Goal: Information Seeking & Learning: Get advice/opinions

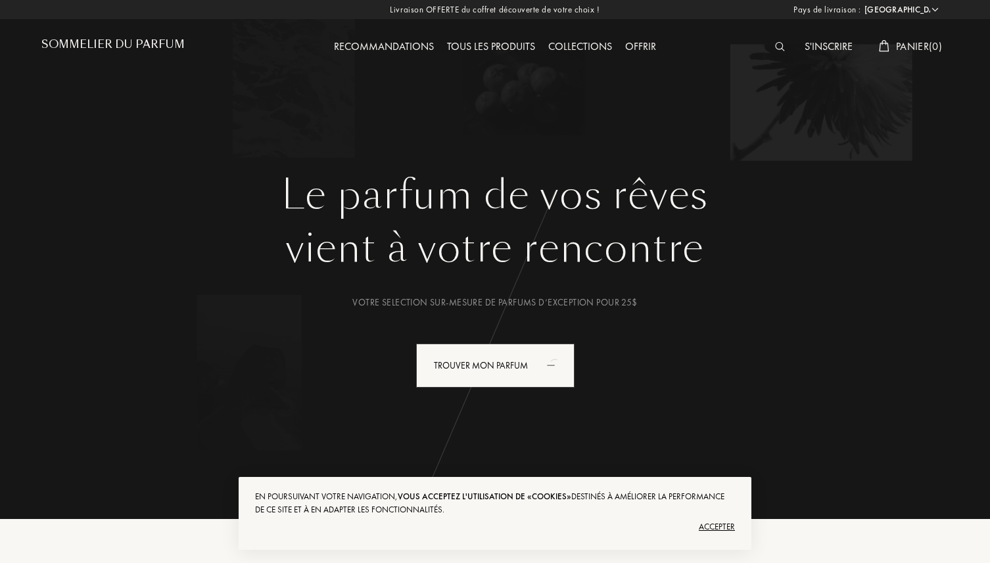
select select "US"
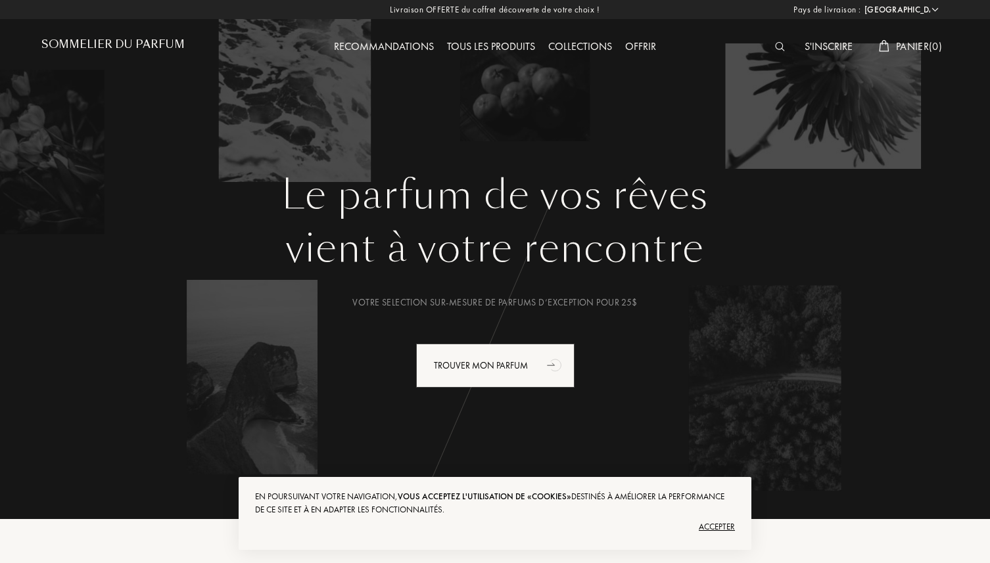
click at [770, 51] on div at bounding box center [783, 47] width 30 height 17
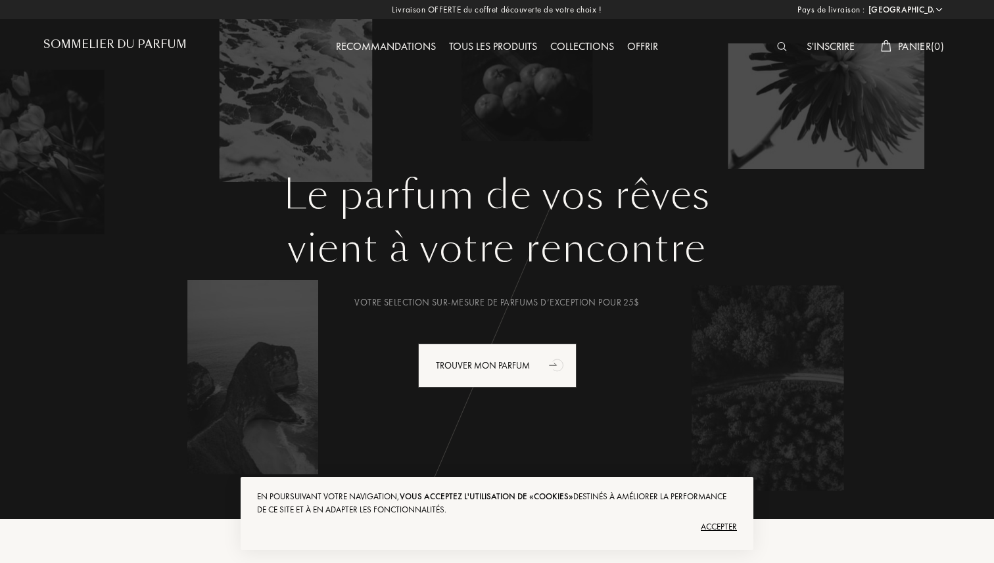
scroll to position [1, 0]
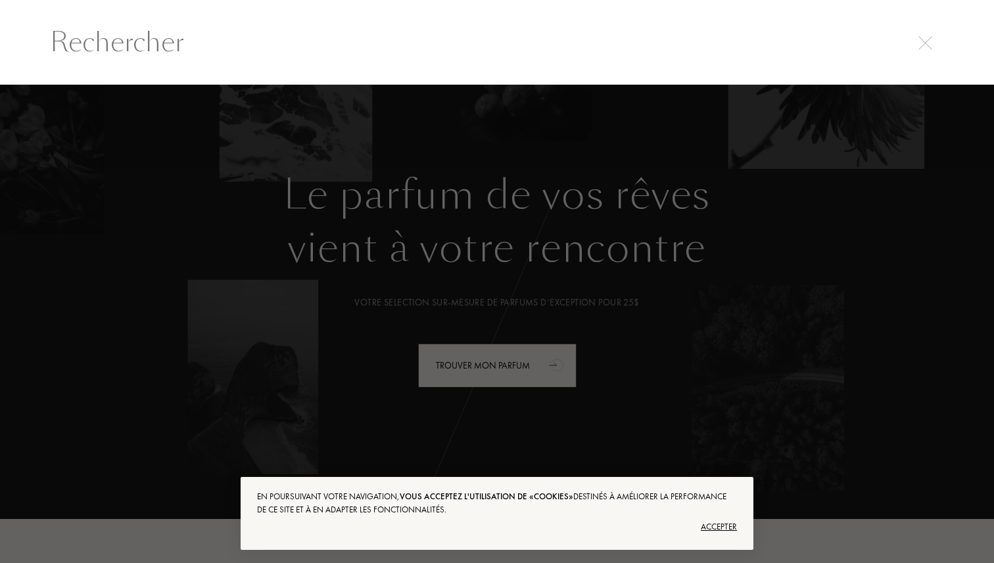
click at [775, 47] on input "text" at bounding box center [497, 41] width 947 height 39
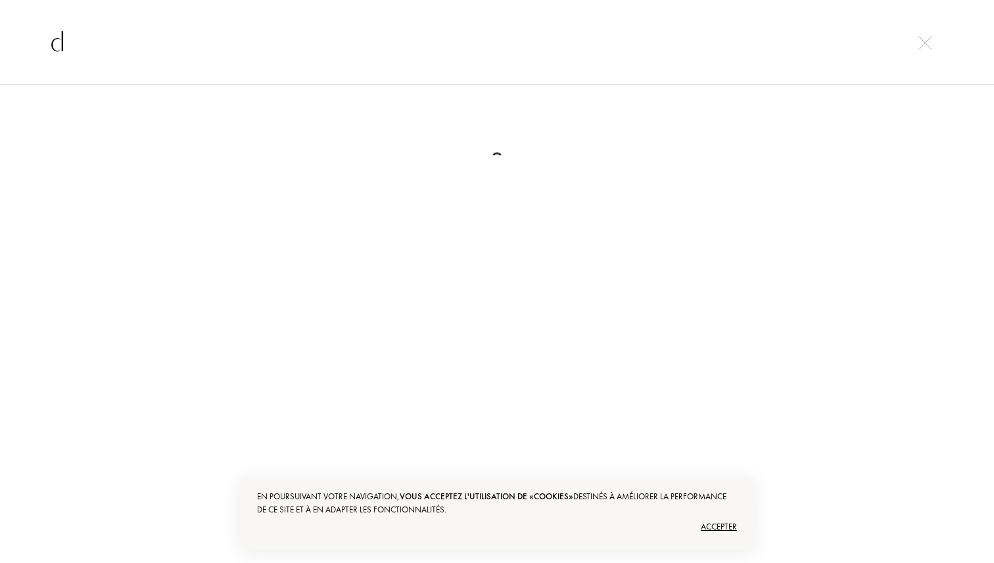
click at [593, 49] on input "d" at bounding box center [497, 41] width 947 height 39
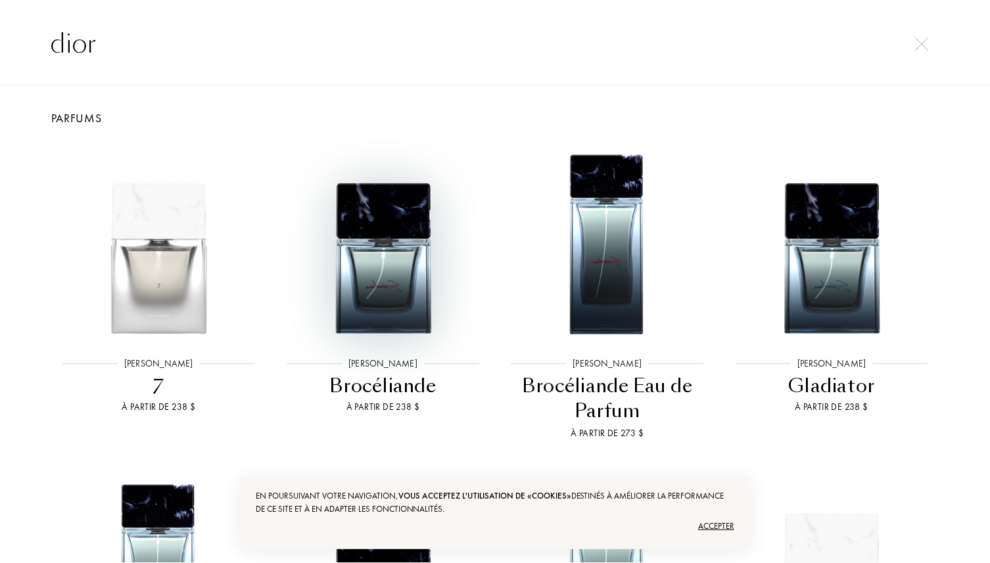
scroll to position [0, 0]
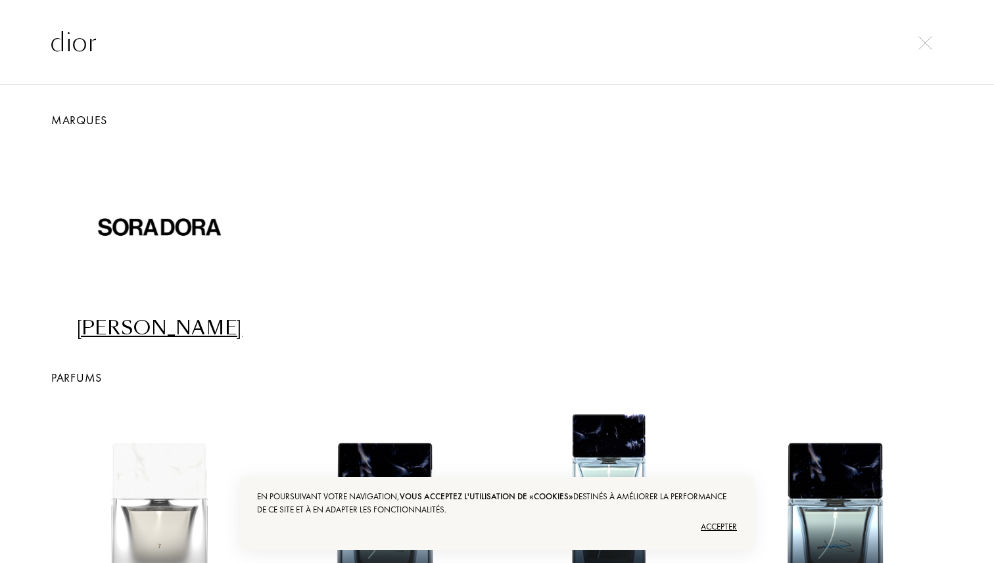
type input "dior"
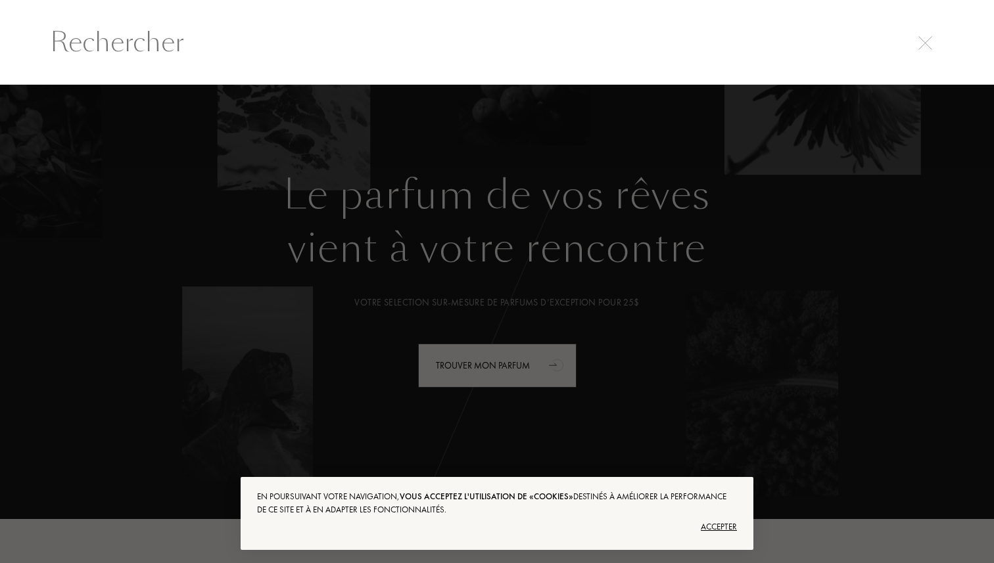
click at [567, 212] on div at bounding box center [497, 324] width 994 height 479
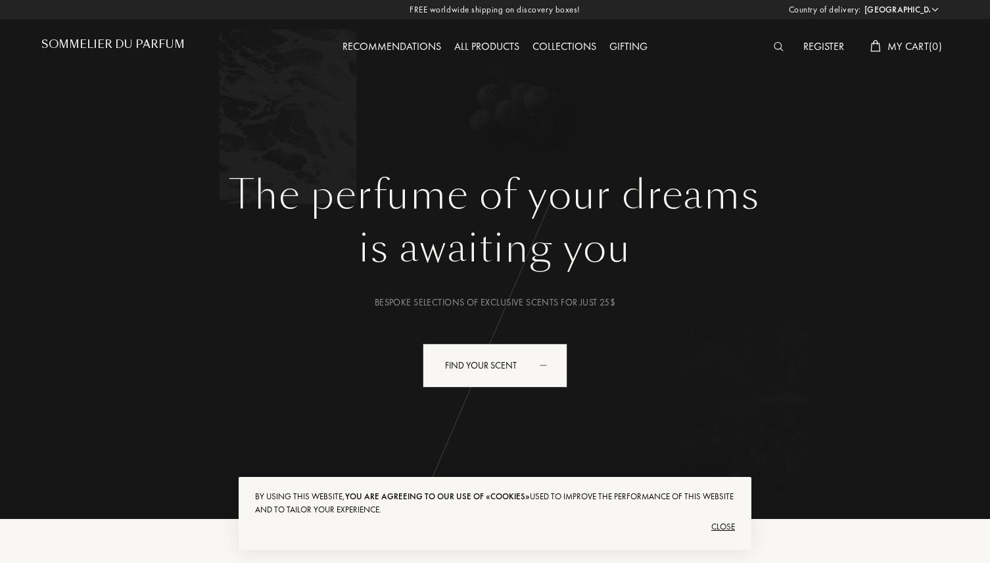
select select "US"
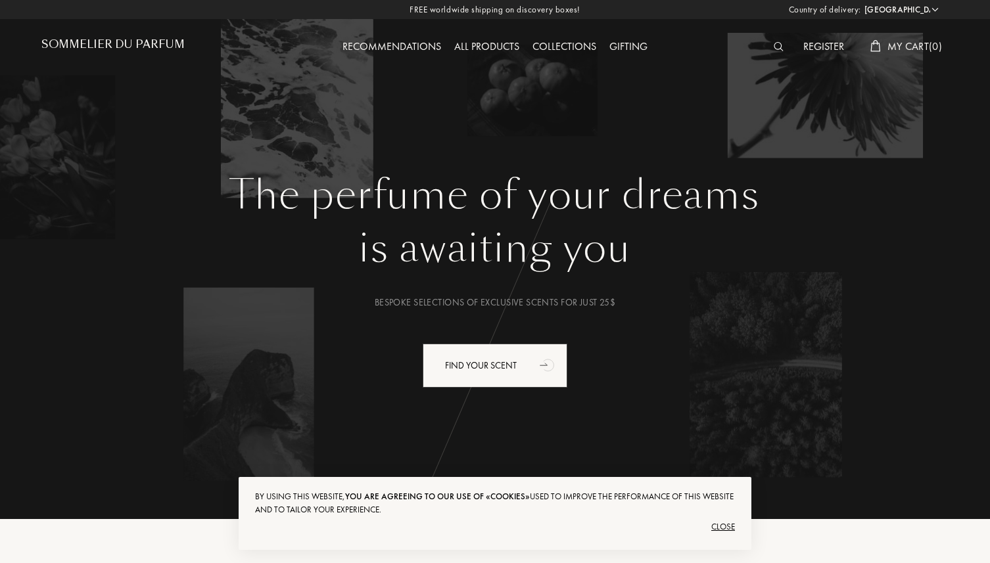
click at [782, 48] on div at bounding box center [782, 47] width 30 height 17
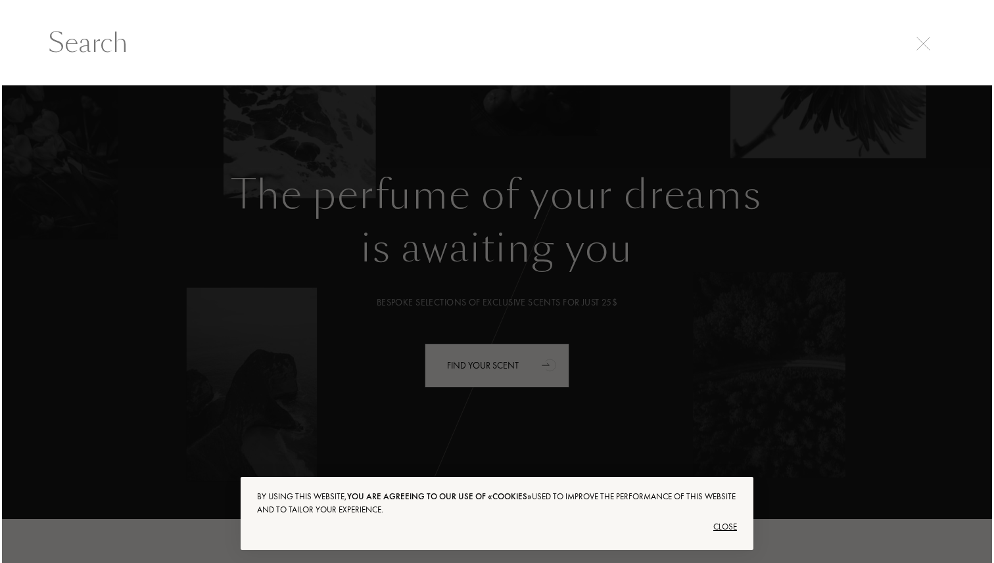
scroll to position [1, 0]
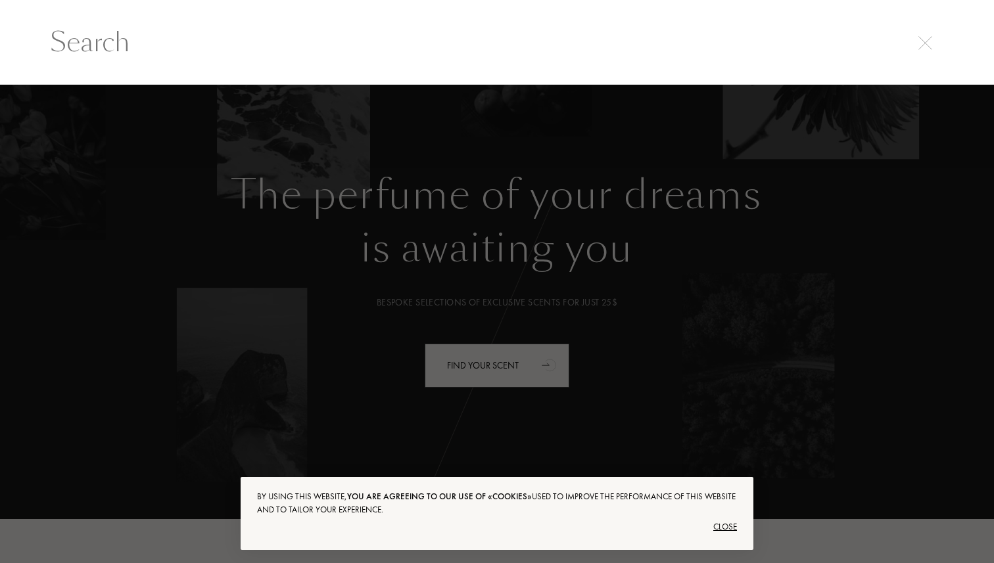
paste input "dior fahrenheit"
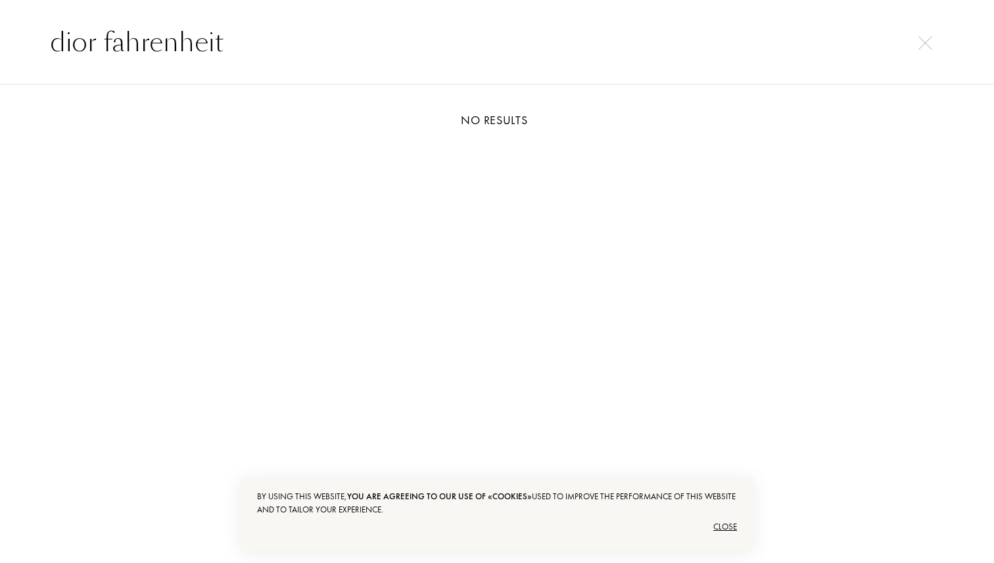
type input "dior fahrenheit"
click at [721, 526] on div "Close" at bounding box center [497, 527] width 480 height 21
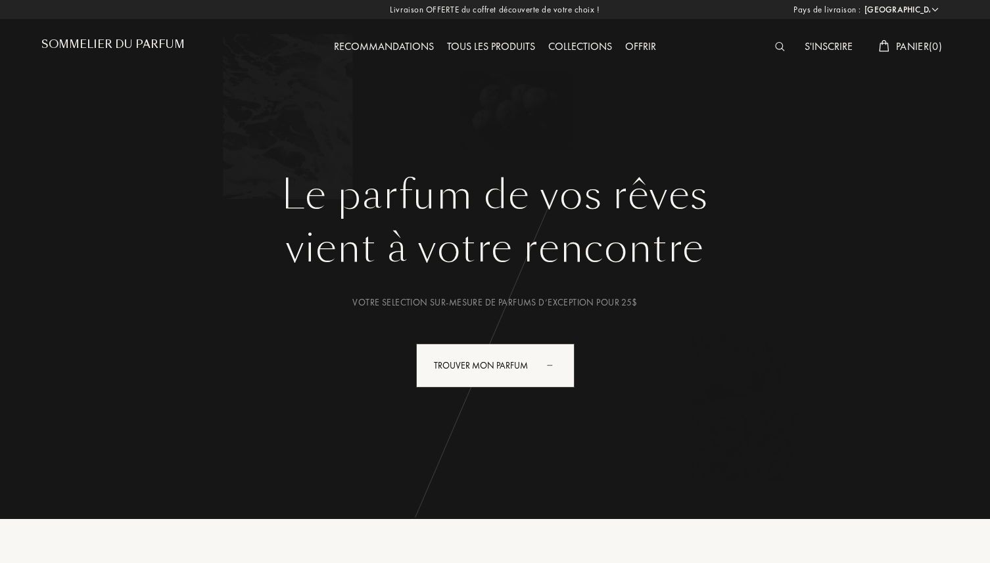
select select "US"
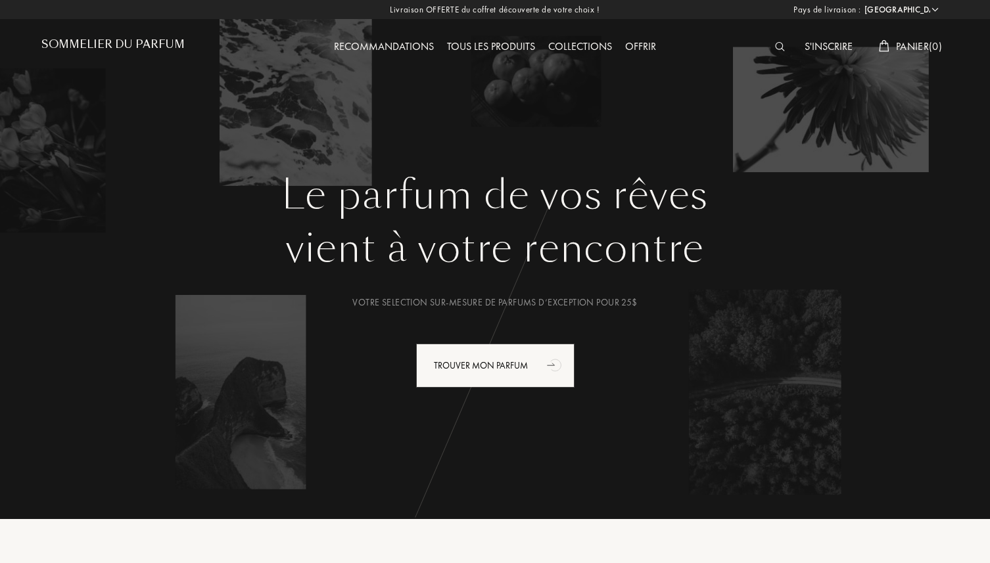
click at [775, 45] on img at bounding box center [780, 46] width 10 height 9
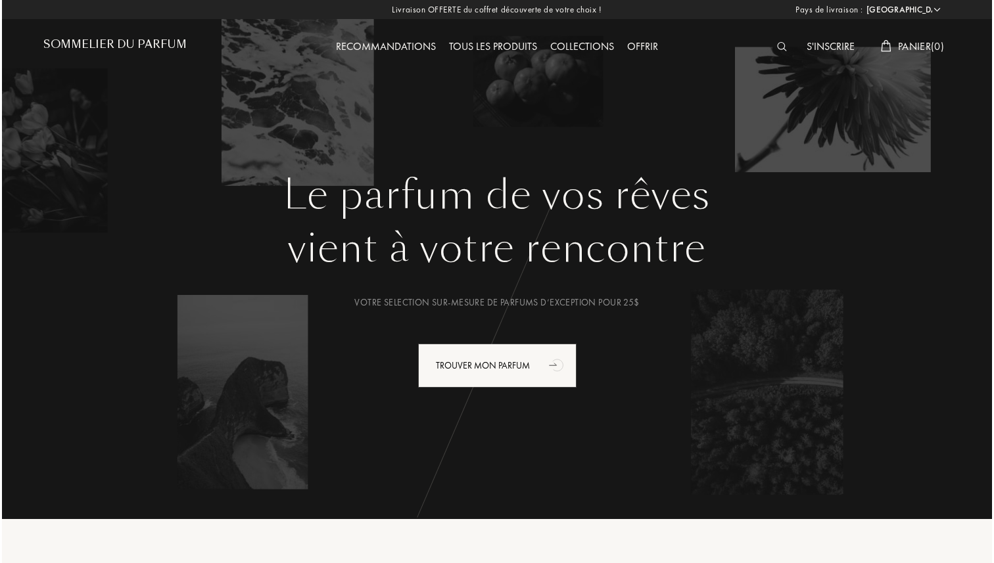
scroll to position [1, 0]
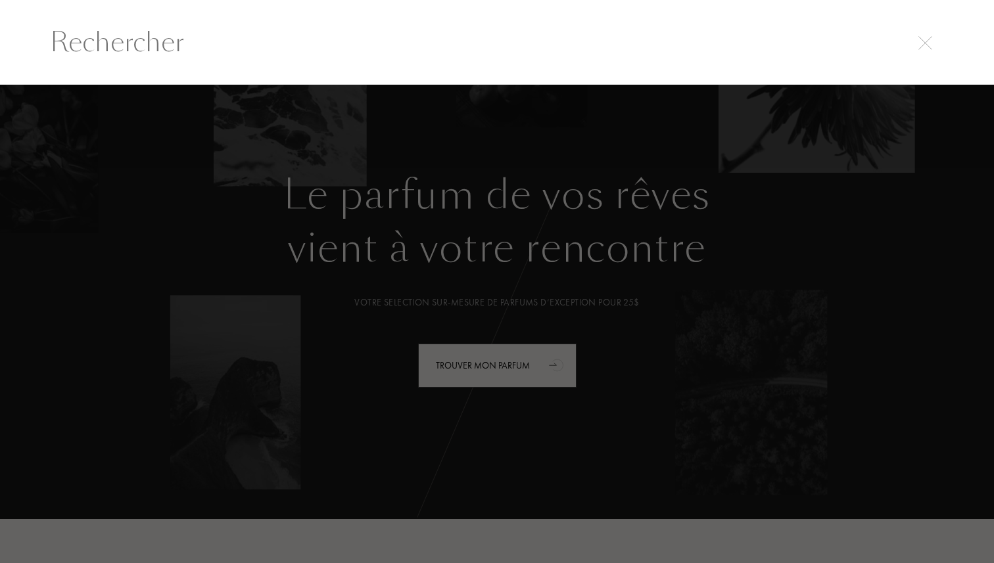
paste input "dior fahrenheit"
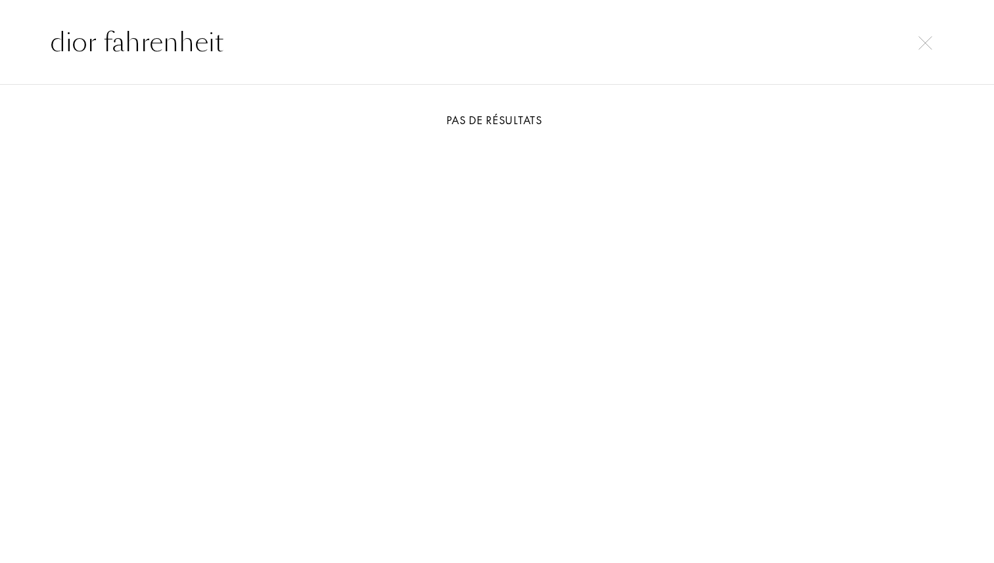
type input "dior fahrenheit"
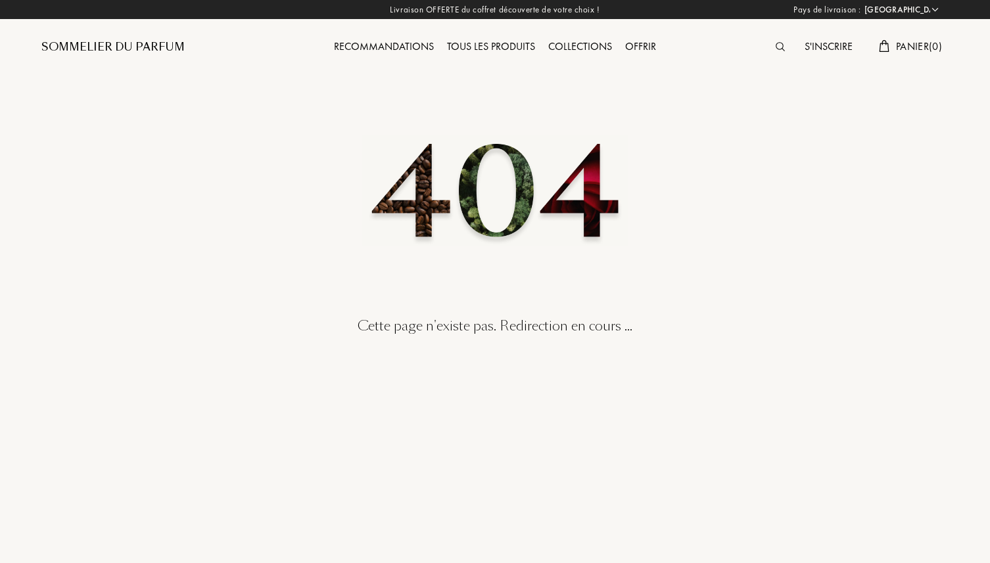
select select "US"
click at [378, 45] on div "Recommandations" at bounding box center [383, 47] width 113 height 17
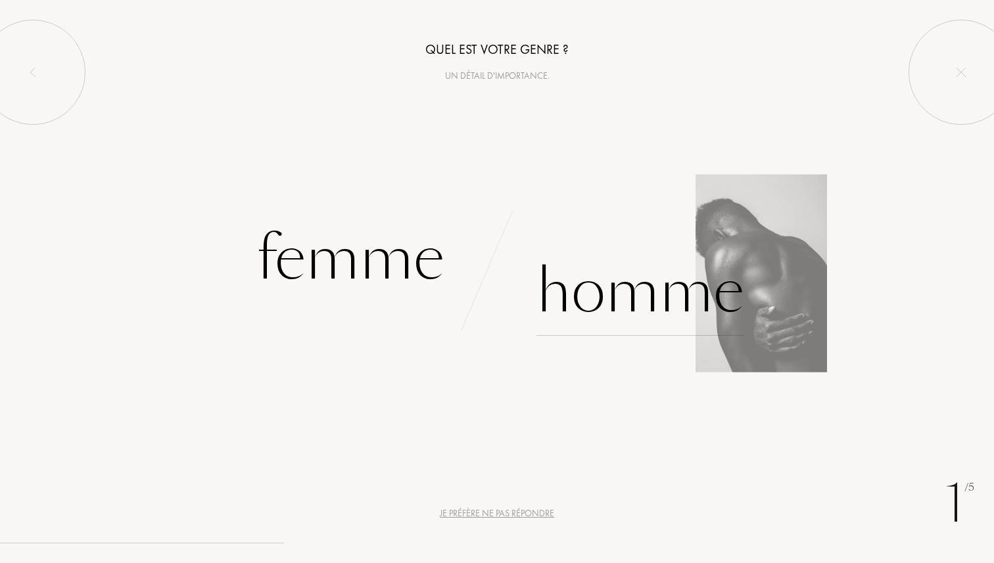
click at [628, 302] on div "Homme" at bounding box center [640, 291] width 208 height 89
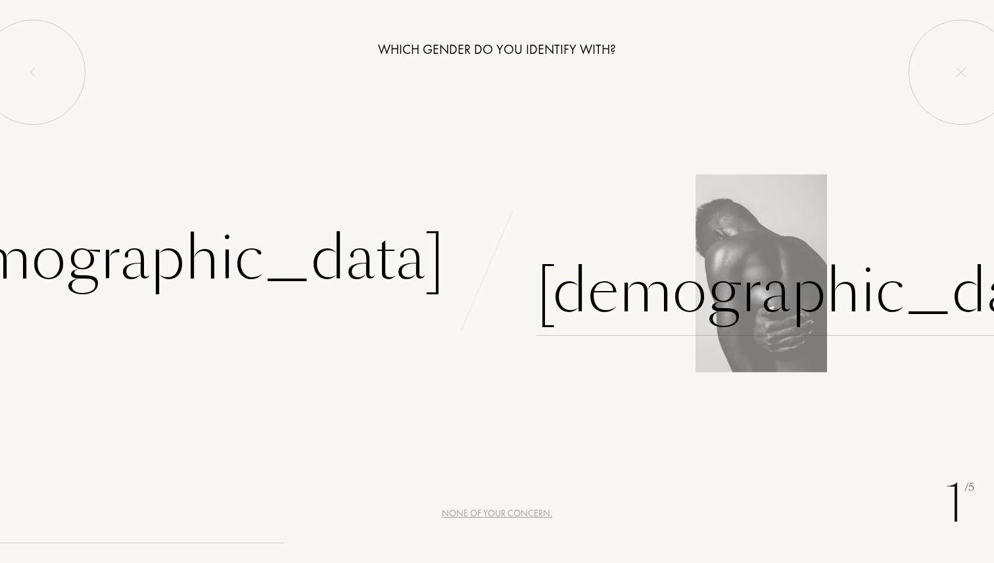
click at [598, 296] on div "[DEMOGRAPHIC_DATA]" at bounding box center [810, 291] width 549 height 89
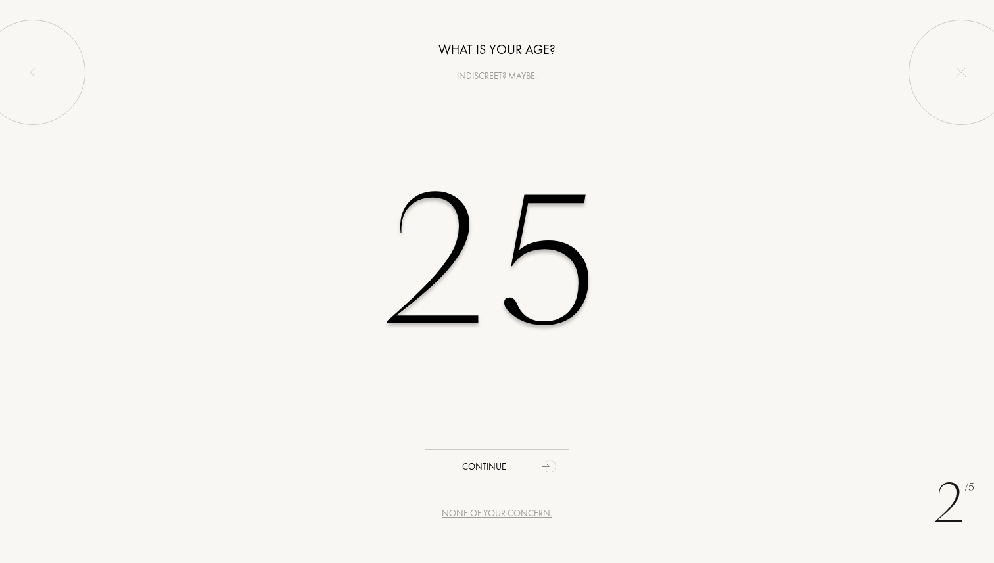
type input "25"
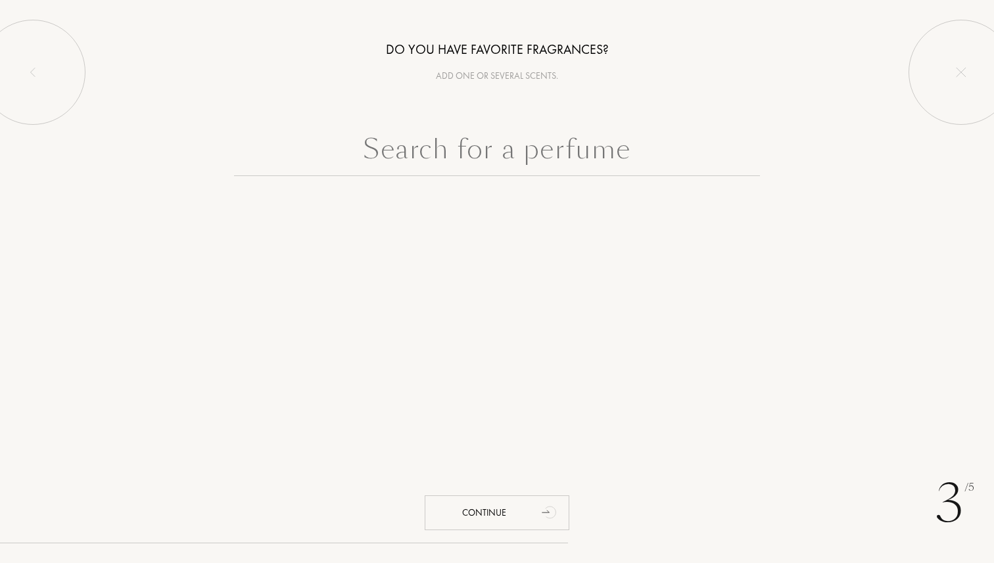
paste input "dior fahrenheit"
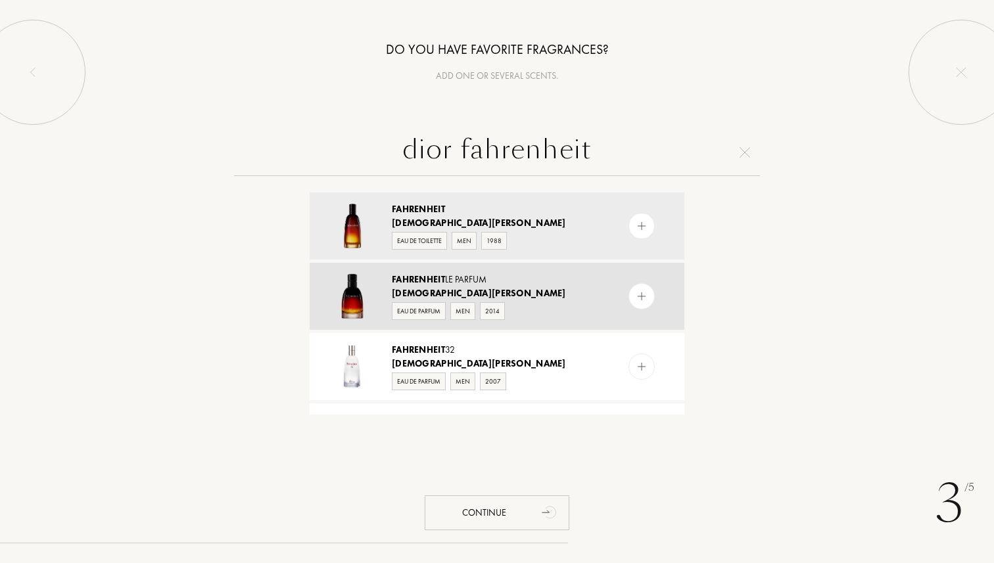
type input "dior fahrenheit"
click at [529, 287] on div "[DEMOGRAPHIC_DATA][PERSON_NAME]" at bounding box center [496, 294] width 209 height 14
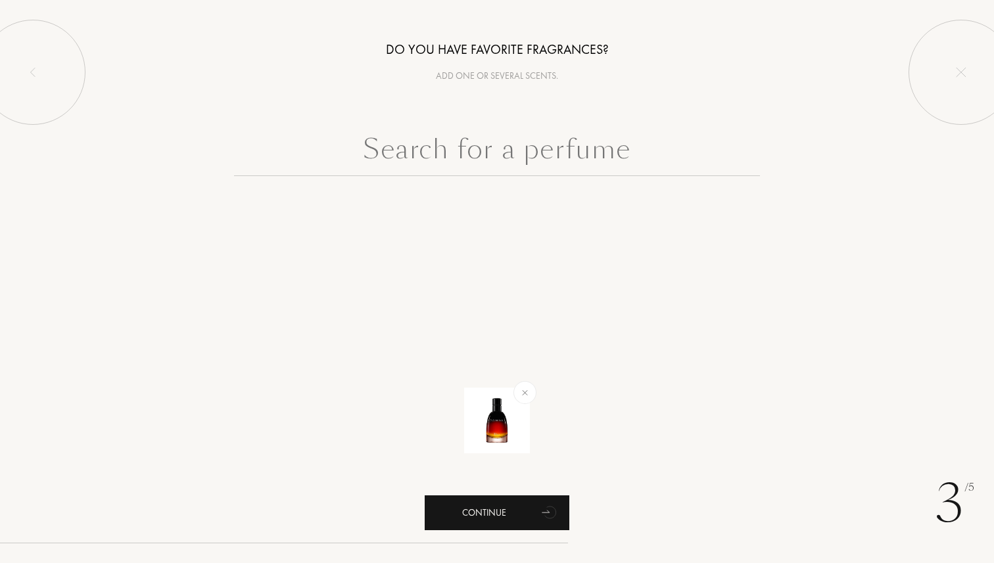
click at [536, 511] on div "Continue" at bounding box center [497, 513] width 145 height 35
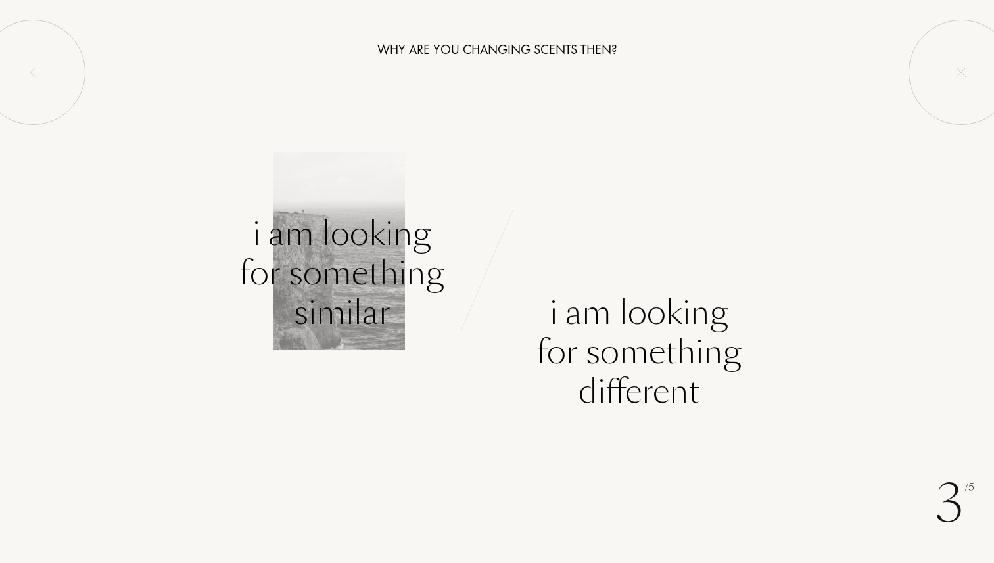
click at [392, 268] on div "I am looking for something similar" at bounding box center [341, 273] width 205 height 118
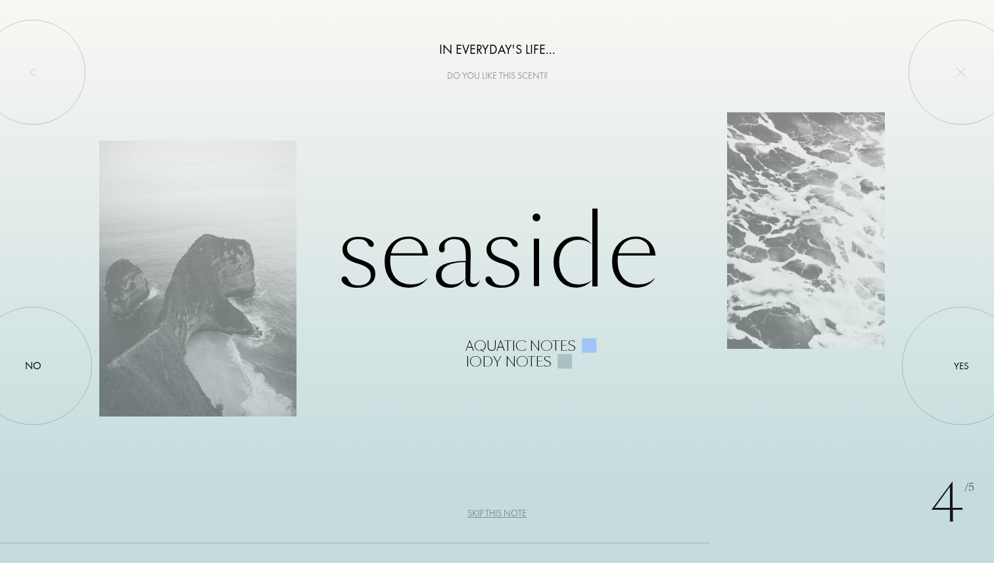
click at [499, 508] on div "Skip this note" at bounding box center [496, 514] width 59 height 14
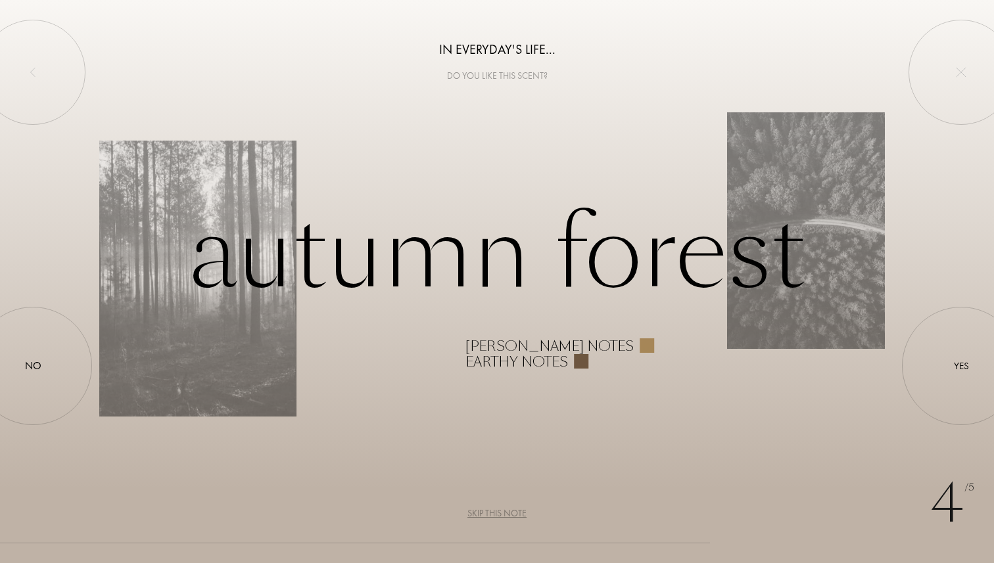
click at [500, 513] on div "Skip this note" at bounding box center [496, 514] width 59 height 14
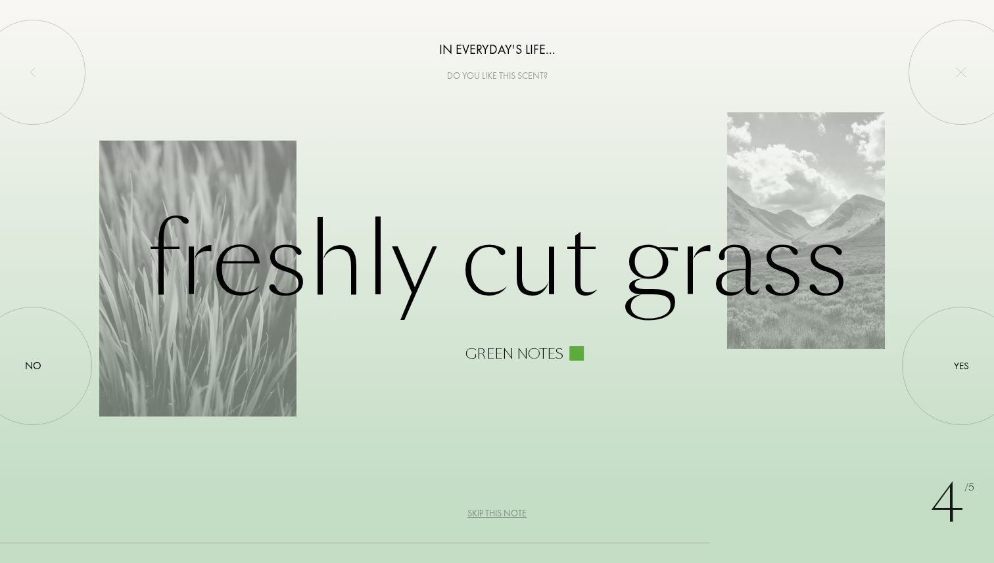
click at [502, 513] on div "Skip this note" at bounding box center [496, 514] width 59 height 14
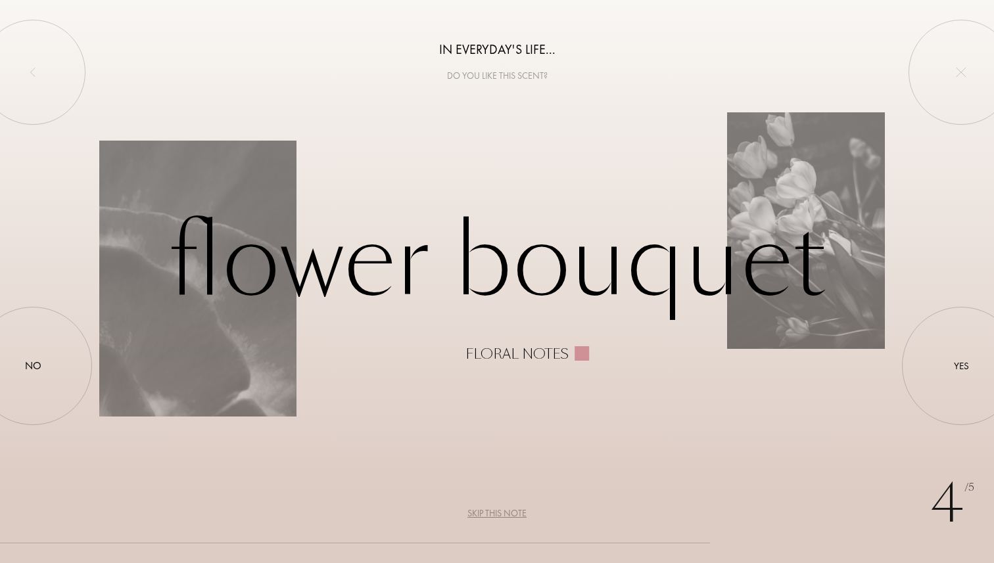
click at [502, 514] on div "Skip this note" at bounding box center [496, 514] width 59 height 14
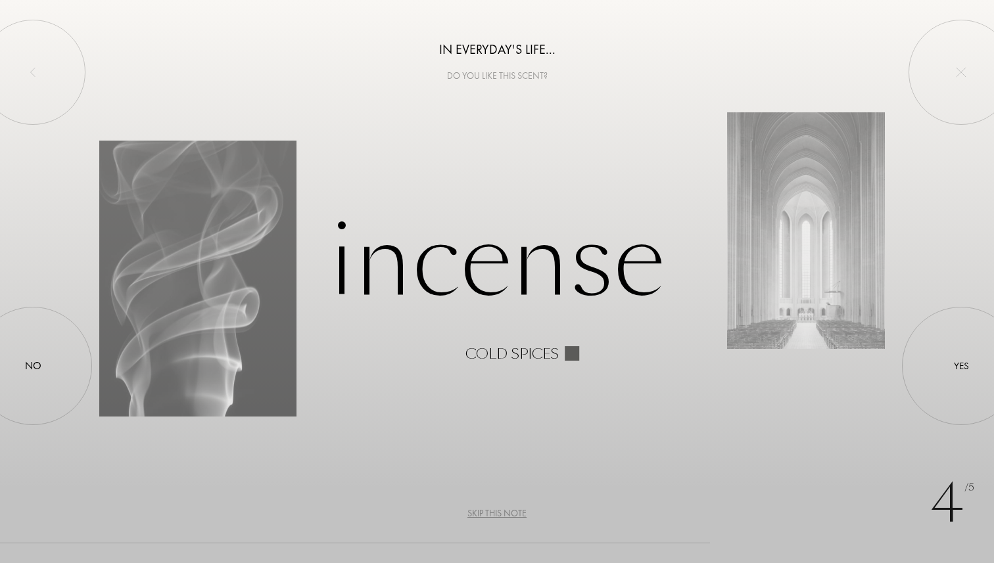
click at [502, 514] on div "Skip this note" at bounding box center [496, 514] width 59 height 14
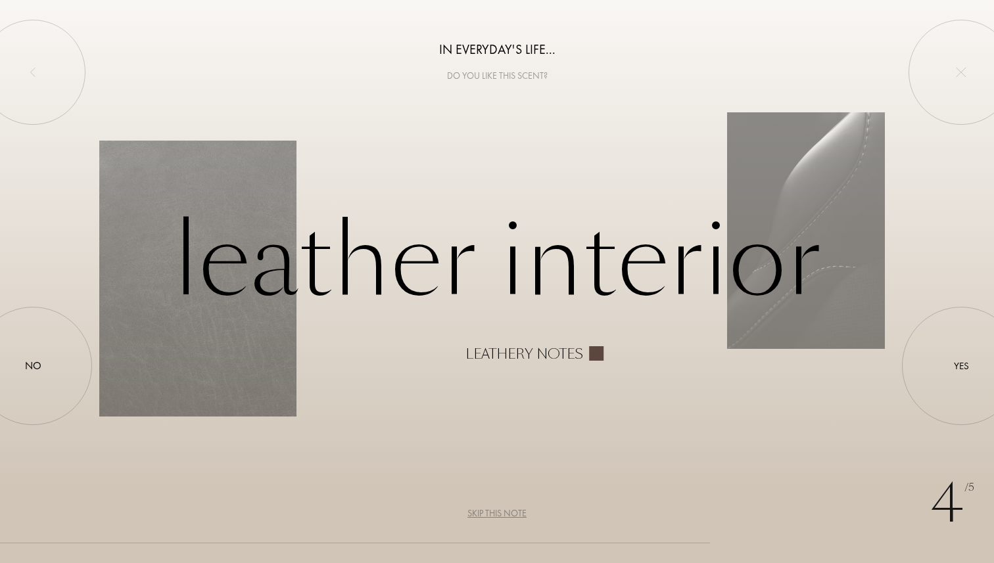
click at [502, 514] on div "Skip this note" at bounding box center [496, 514] width 59 height 14
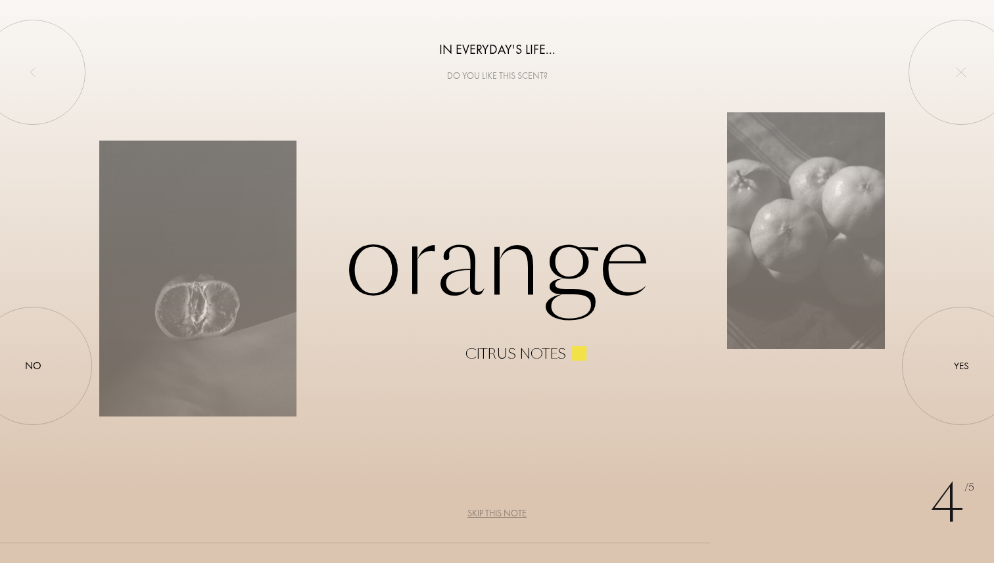
click at [502, 514] on div "Skip this note" at bounding box center [496, 514] width 59 height 14
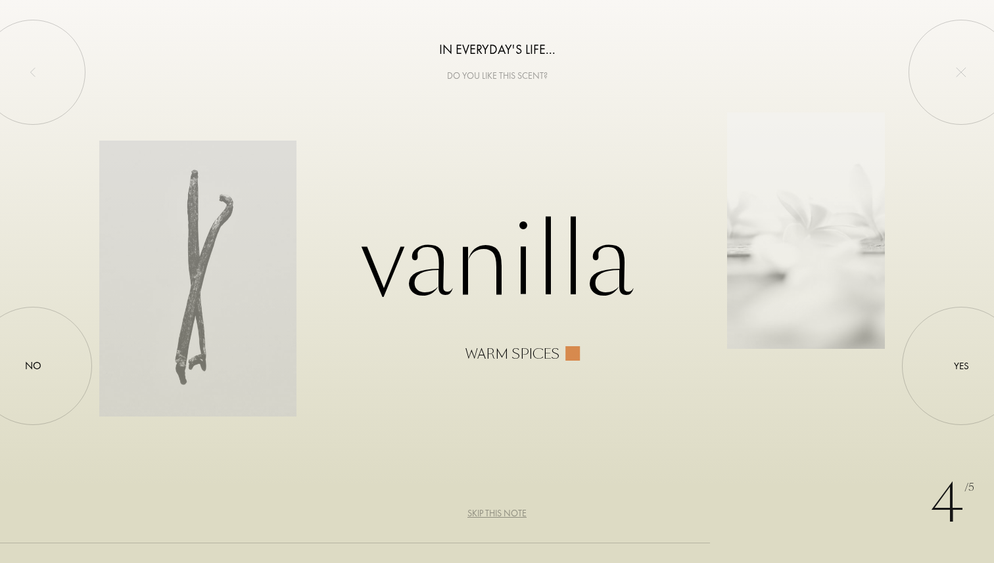
click at [502, 514] on div "Skip this note" at bounding box center [496, 514] width 59 height 14
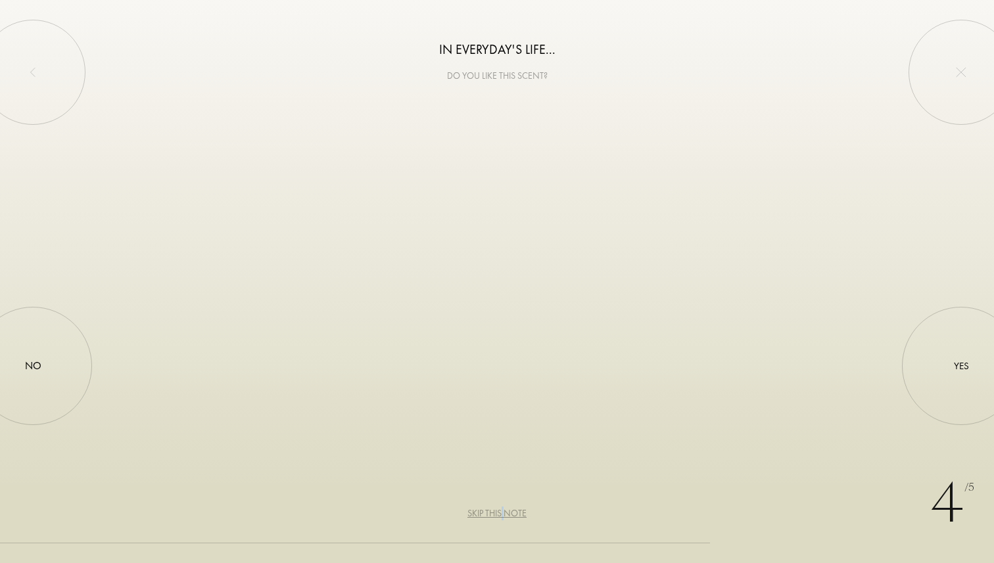
click at [502, 514] on div "Skip this note" at bounding box center [496, 514] width 59 height 14
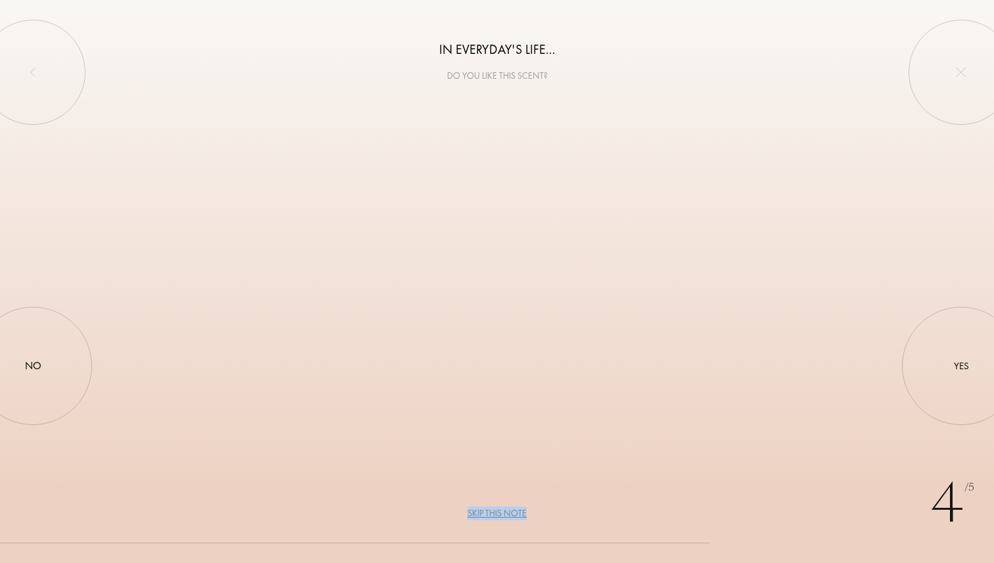
click at [502, 514] on div "Skip this note" at bounding box center [496, 514] width 59 height 14
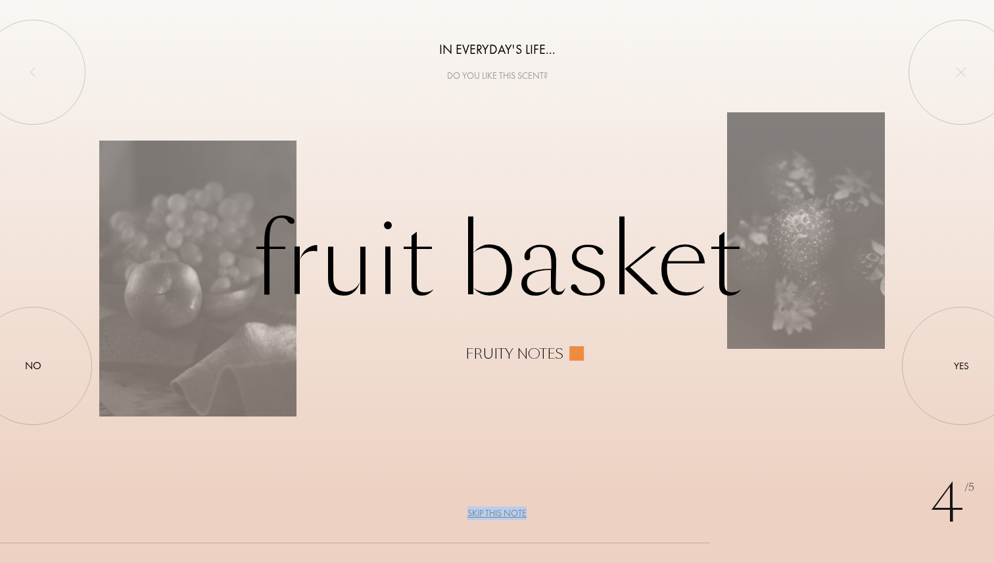
click at [502, 514] on div "Skip this note" at bounding box center [496, 514] width 59 height 14
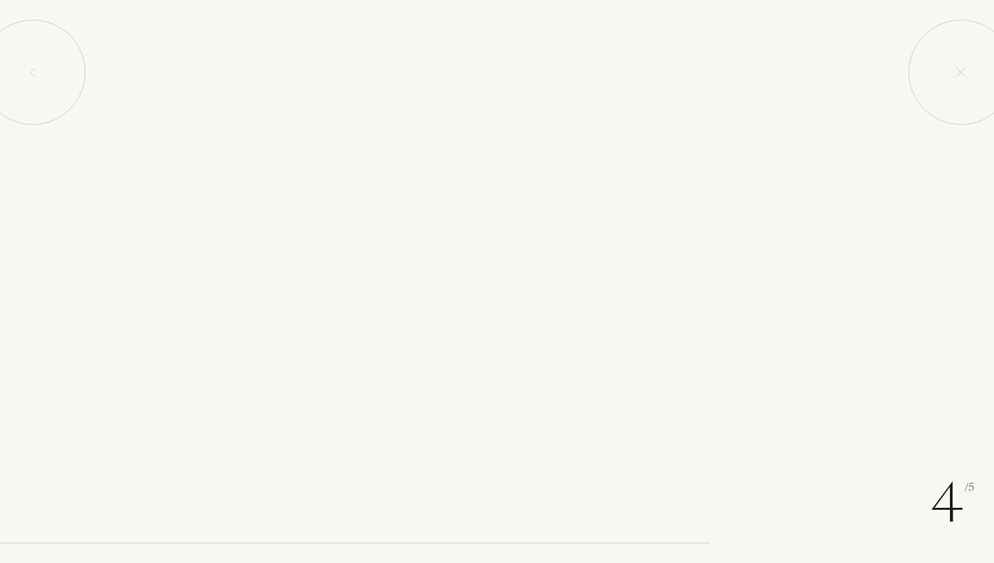
click at [502, 514] on div "Skip this note" at bounding box center [496, 514] width 59 height 14
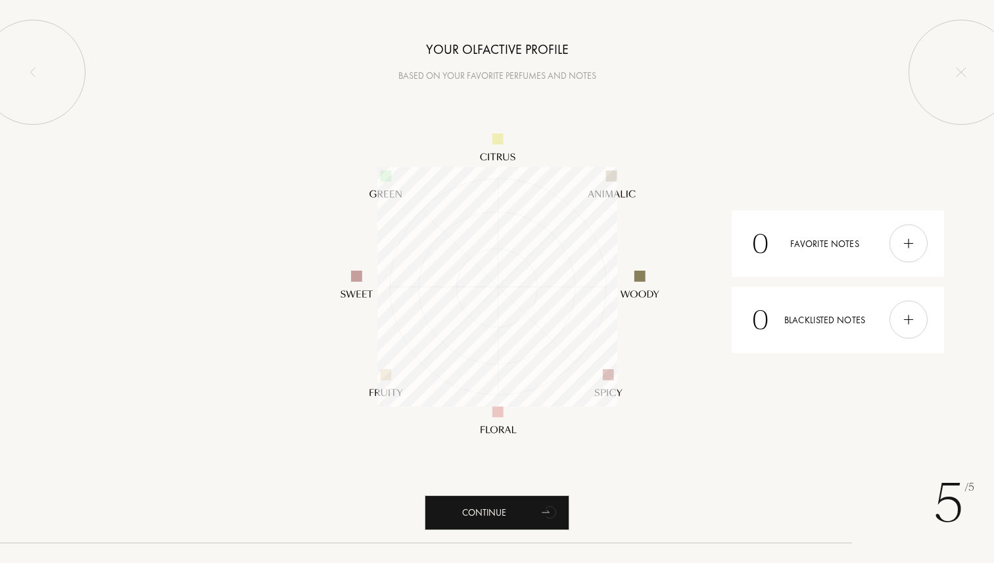
scroll to position [240, 240]
click at [535, 511] on div "Continue" at bounding box center [497, 513] width 145 height 35
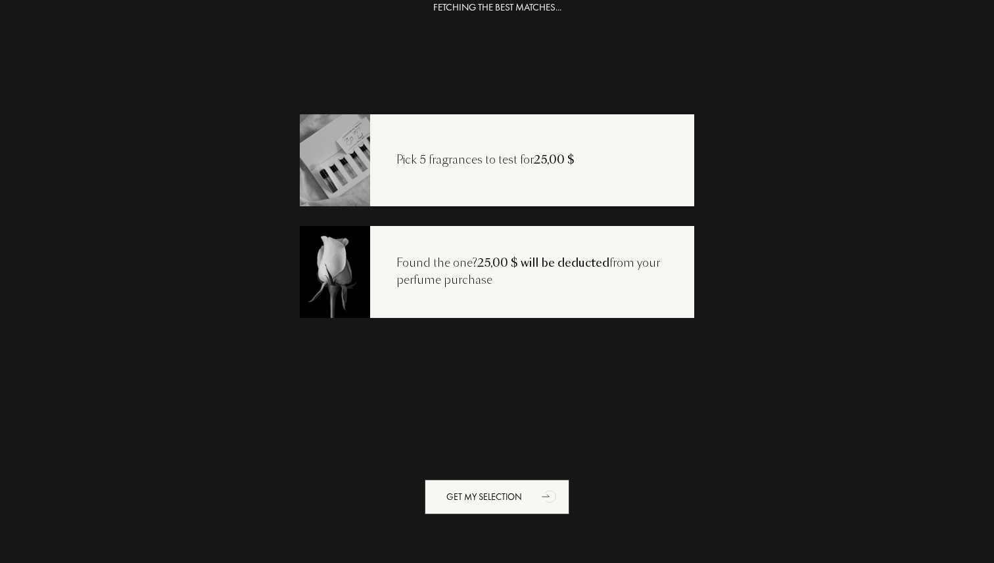
scroll to position [0, 0]
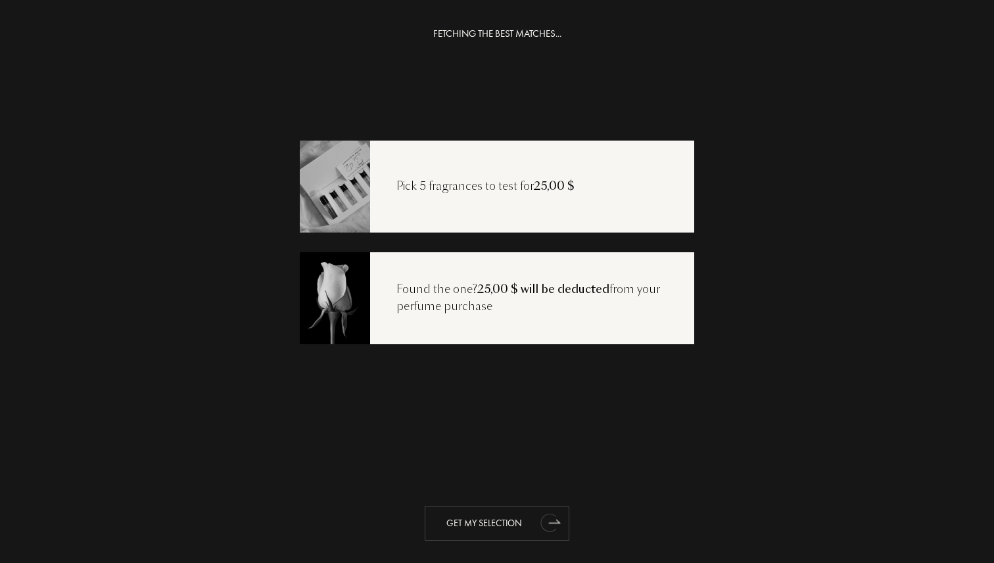
click at [524, 526] on div "Get my selection" at bounding box center [497, 523] width 145 height 35
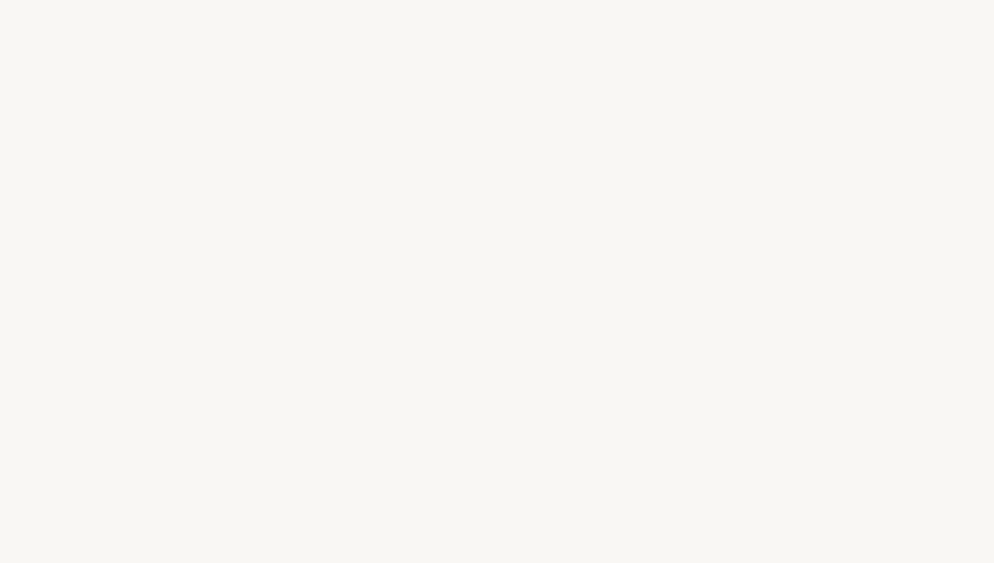
select select "US"
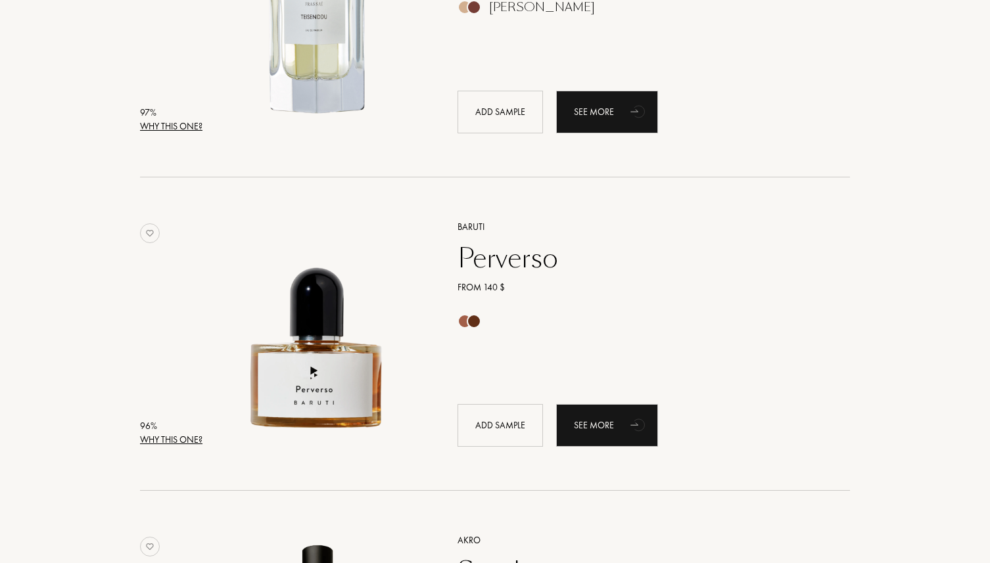
scroll to position [91, 0]
